Goal: Book appointment/travel/reservation

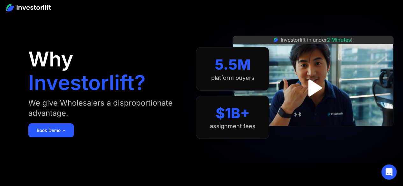
click at [31, 4] on img at bounding box center [28, 8] width 45 height 8
click at [31, 5] on img at bounding box center [28, 8] width 45 height 8
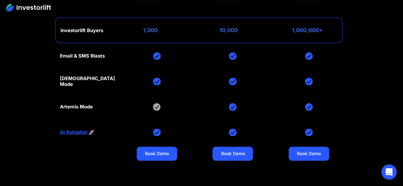
scroll to position [2890, 0]
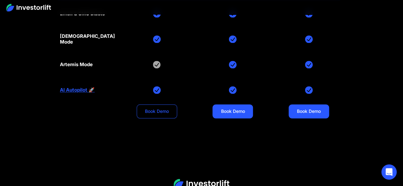
click at [149, 105] on link "Book Demo" at bounding box center [157, 112] width 40 height 14
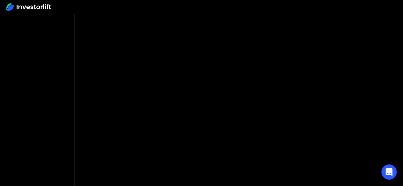
scroll to position [42, 0]
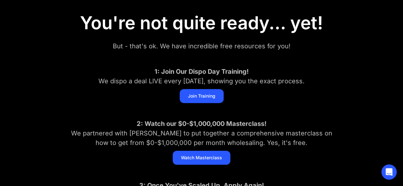
scroll to position [14, 0]
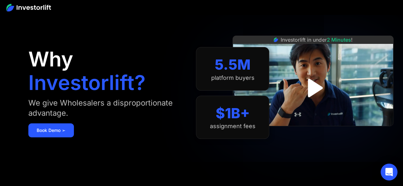
click at [389, 171] on icon "Open Intercom Messenger" at bounding box center [388, 172] width 7 height 8
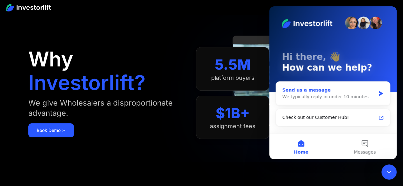
click at [379, 92] on icon "Intercom messenger" at bounding box center [380, 93] width 5 height 5
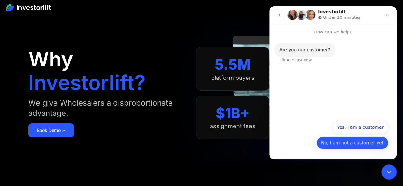
click at [347, 144] on button "No, I am not a customer yet" at bounding box center [353, 143] width 72 height 13
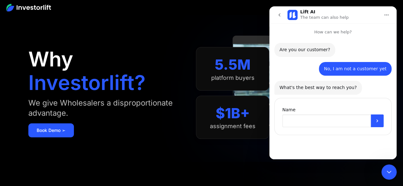
click at [326, 122] on input "Name" at bounding box center [326, 121] width 89 height 13
type input "******"
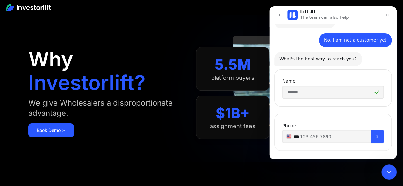
scroll to position [36, 0]
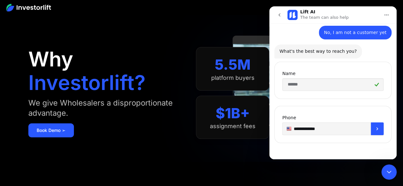
type input "**********"
click at [376, 127] on icon "Submit" at bounding box center [377, 129] width 5 height 5
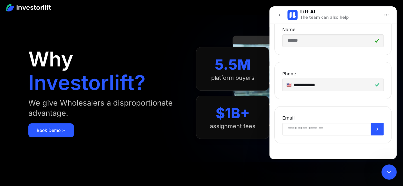
click at [326, 129] on input "Enter your email" at bounding box center [326, 129] width 89 height 13
type input "**********"
click at [371, 130] on button "Submit" at bounding box center [377, 129] width 13 height 13
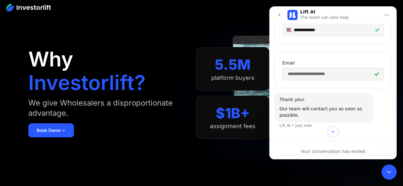
scroll to position [136, 0]
click at [283, 16] on button "go back" at bounding box center [279, 15] width 12 height 12
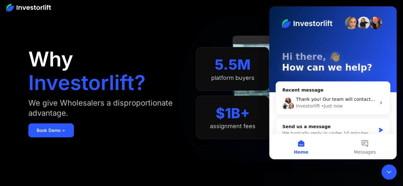
scroll to position [0, 0]
click at [261, 171] on div "Investorlift in under 2 Minutes !" at bounding box center [313, 93] width 161 height 186
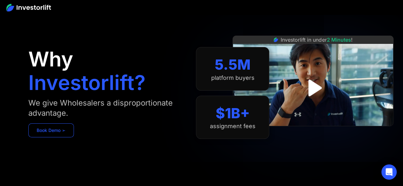
click at [44, 137] on link "Book Demo ➢" at bounding box center [51, 131] width 46 height 14
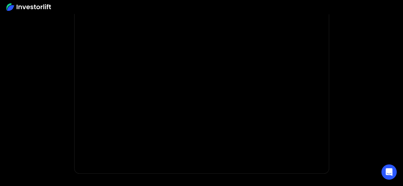
scroll to position [127, 0]
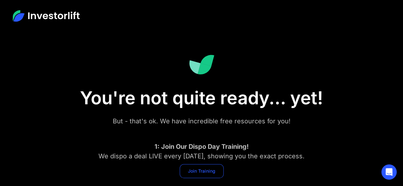
click at [205, 173] on link "Join Training" at bounding box center [202, 171] width 44 height 14
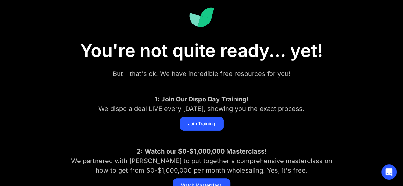
scroll to position [14, 0]
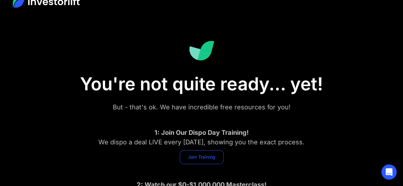
click at [209, 159] on link "Join Training" at bounding box center [202, 157] width 44 height 14
